Goal: Information Seeking & Learning: Understand process/instructions

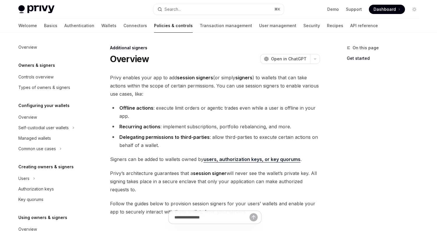
scroll to position [129, 0]
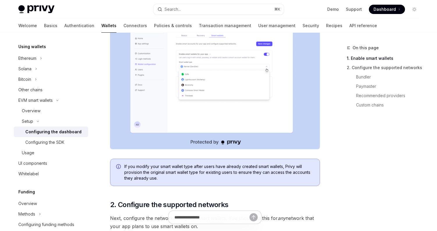
scroll to position [162, 0]
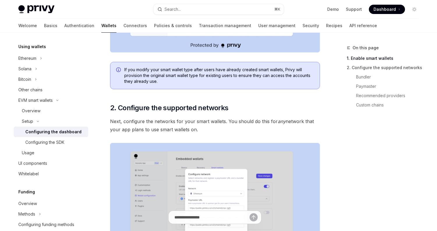
type textarea "*"
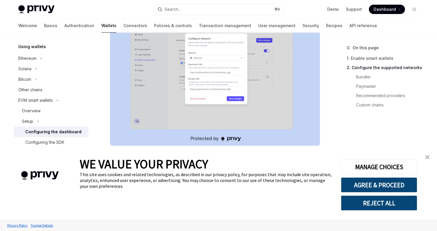
scroll to position [388, 0]
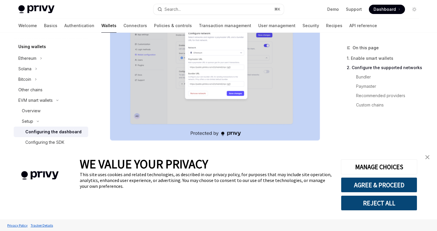
click at [430, 155] on link "close banner" at bounding box center [428, 157] width 12 height 12
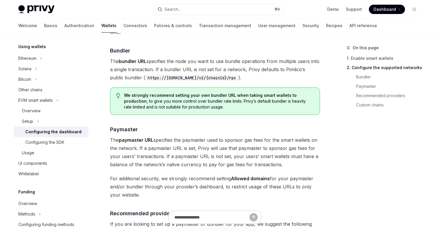
scroll to position [528, 0]
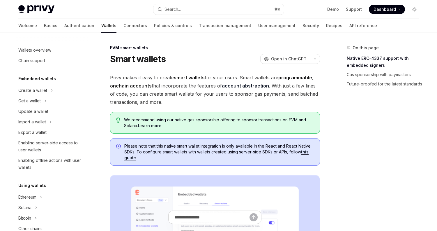
scroll to position [118, 0]
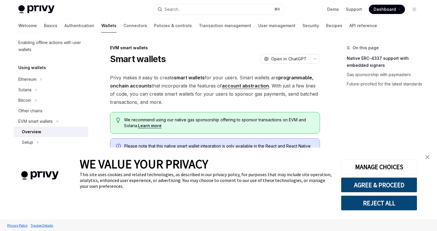
click at [427, 154] on link "close banner" at bounding box center [428, 157] width 12 height 12
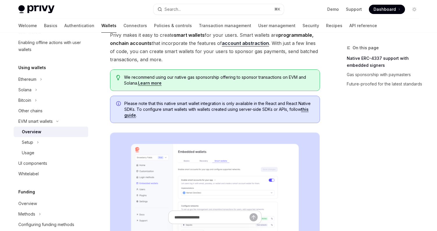
scroll to position [44, 0]
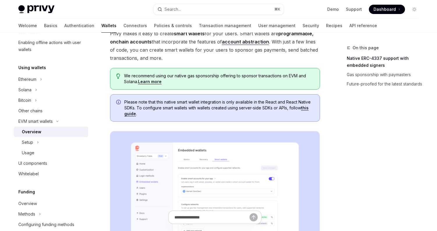
click at [306, 107] on link "this guide" at bounding box center [216, 110] width 184 height 11
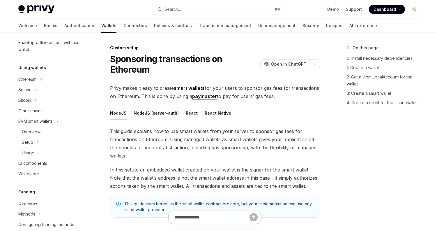
type textarea "*"
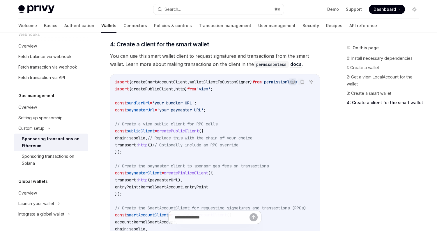
scroll to position [744, 0]
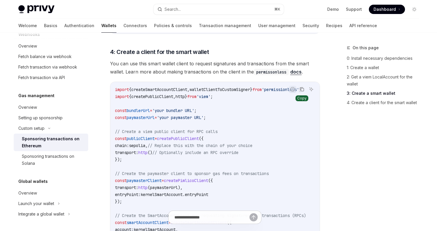
click at [301, 90] on icon "Copy the contents from the code block" at bounding box center [302, 89] width 5 height 5
click at [273, 106] on code "import { createSmartAccountClient , walletClientToCustomSigner } from 'permissi…" at bounding box center [217, 184] width 205 height 196
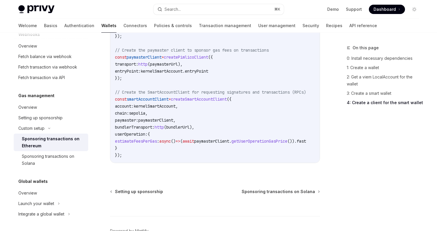
scroll to position [872, 0]
